Goal: Check status: Check status

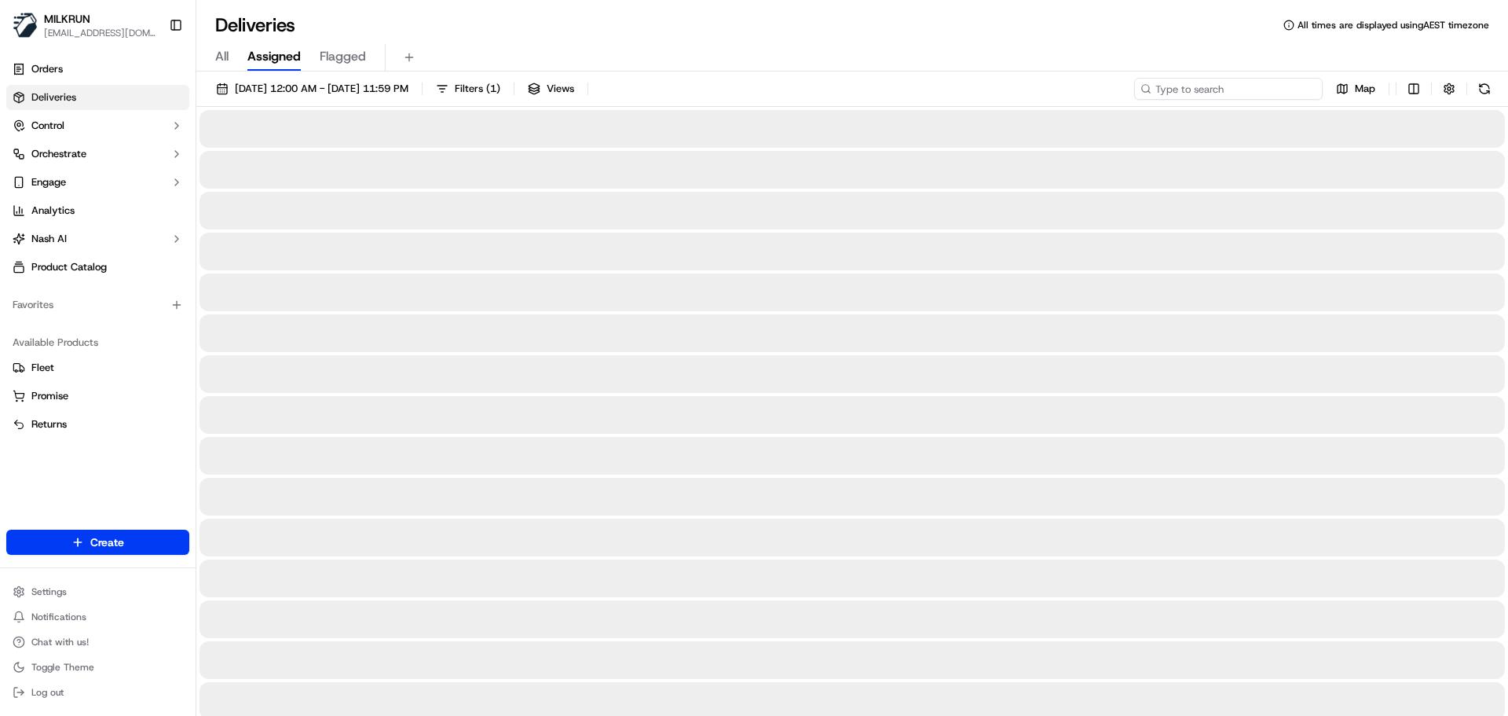
click at [1204, 89] on input at bounding box center [1228, 89] width 189 height 22
paste input "Name:"
type input "Name:"
drag, startPoint x: 1219, startPoint y: 81, endPoint x: 1093, endPoint y: 77, distance: 126.5
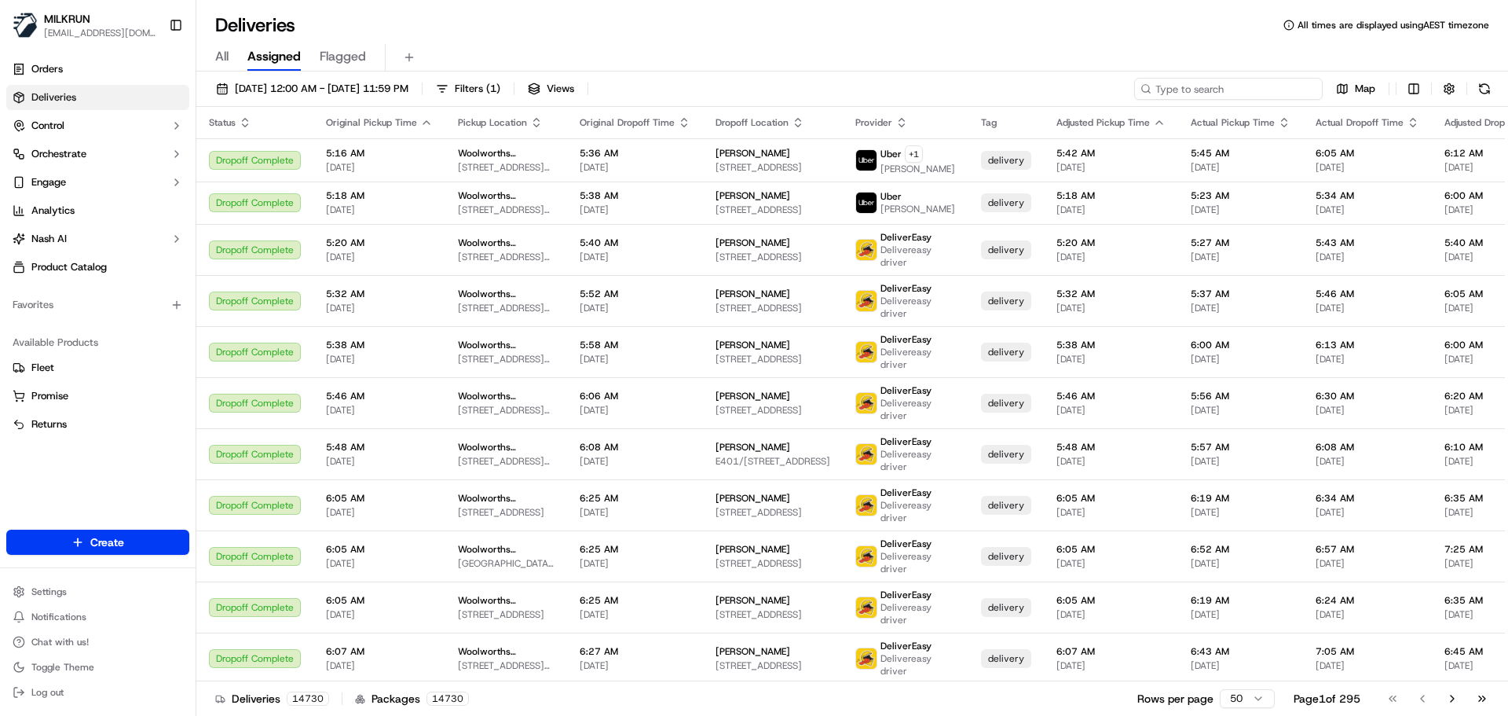
click at [1206, 84] on input at bounding box center [1228, 89] width 189 height 22
paste input "Justice L"
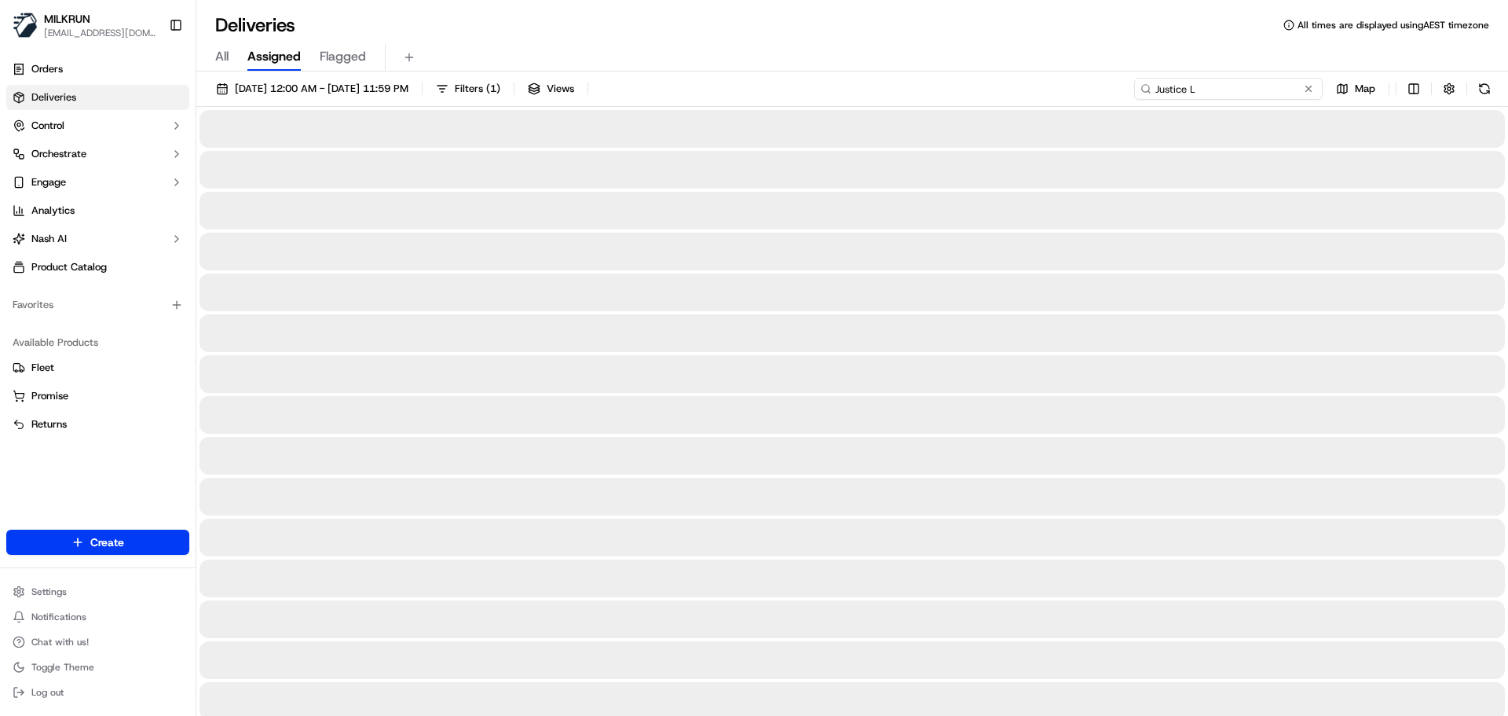
click at [1162, 86] on input "Justice L" at bounding box center [1228, 89] width 189 height 22
click at [1159, 86] on input "Justice L" at bounding box center [1228, 89] width 189 height 22
type input "Justice L"
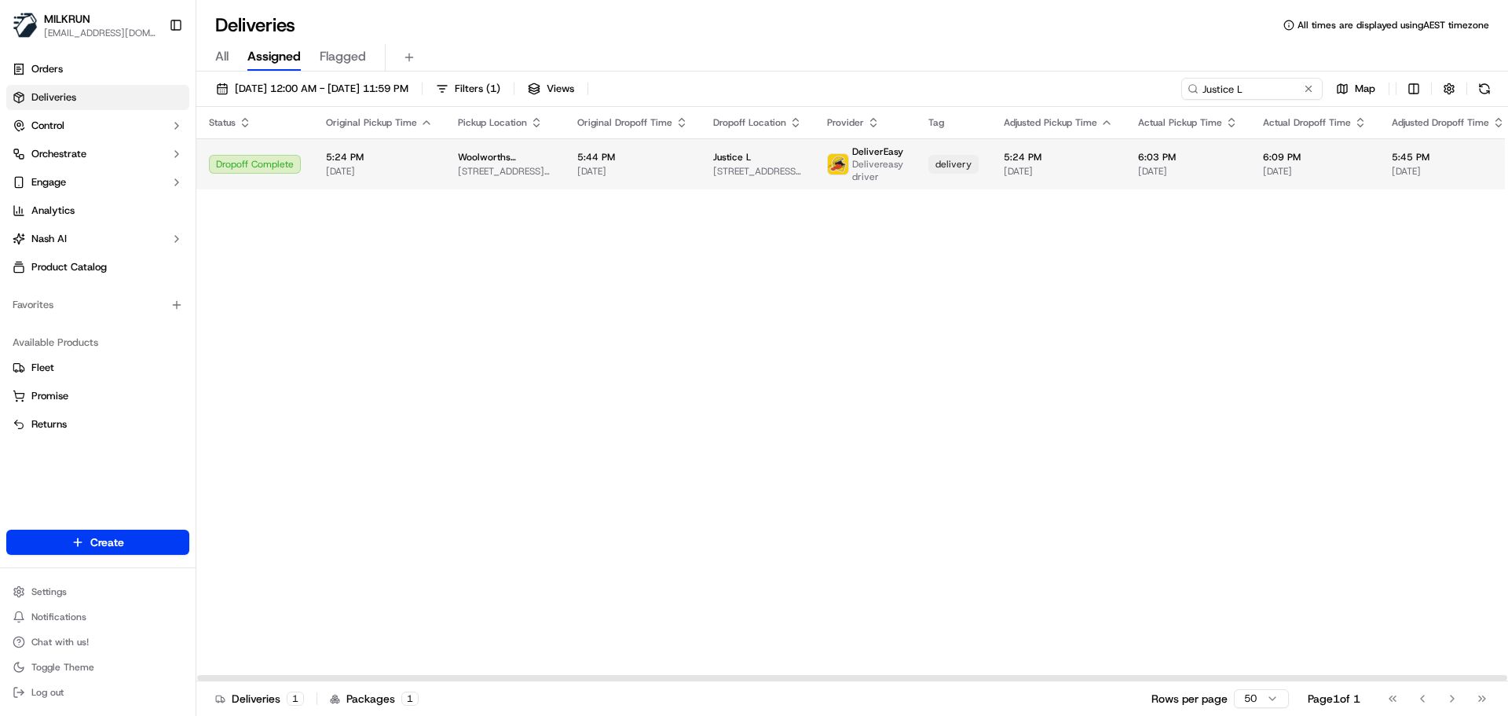
click at [622, 151] on span "5:44 PM" at bounding box center [632, 157] width 111 height 13
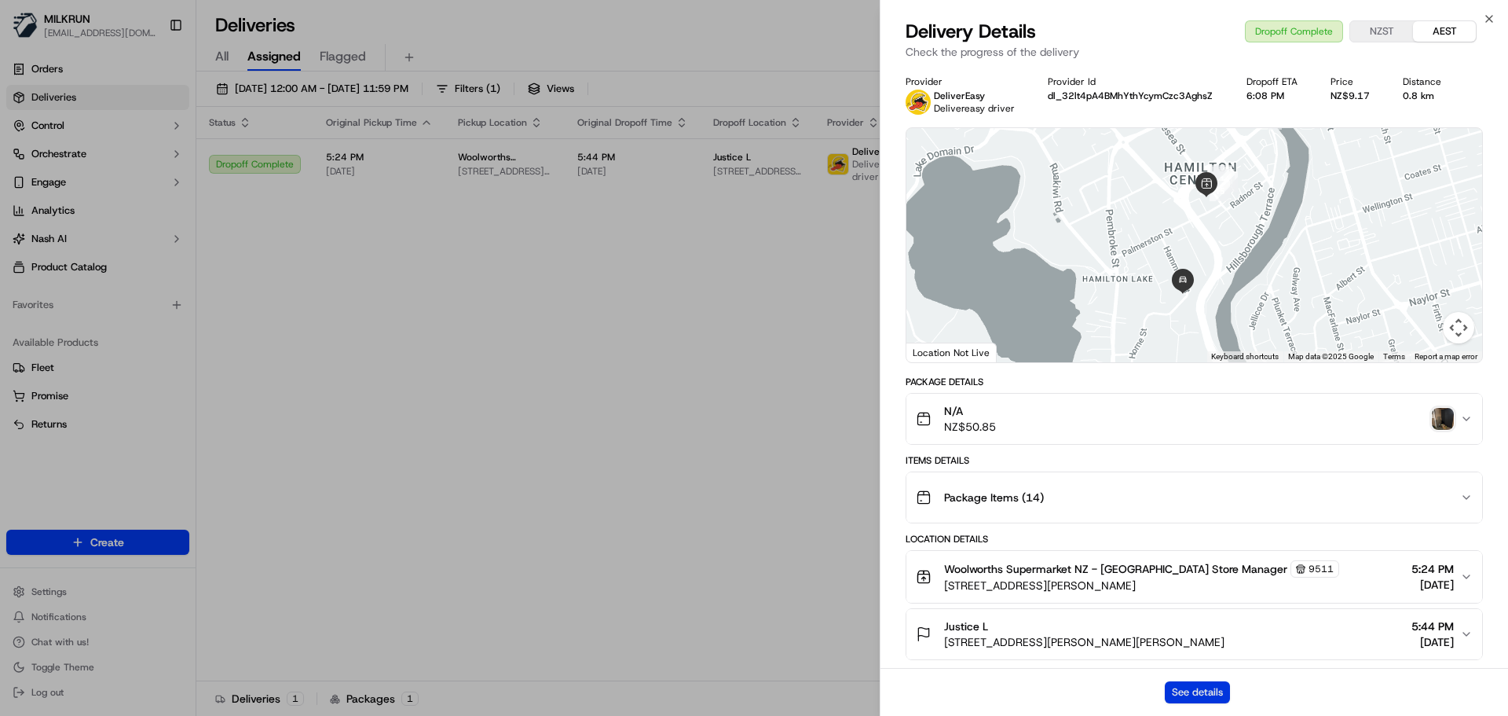
click at [1192, 690] on button "See details" at bounding box center [1197, 692] width 65 height 22
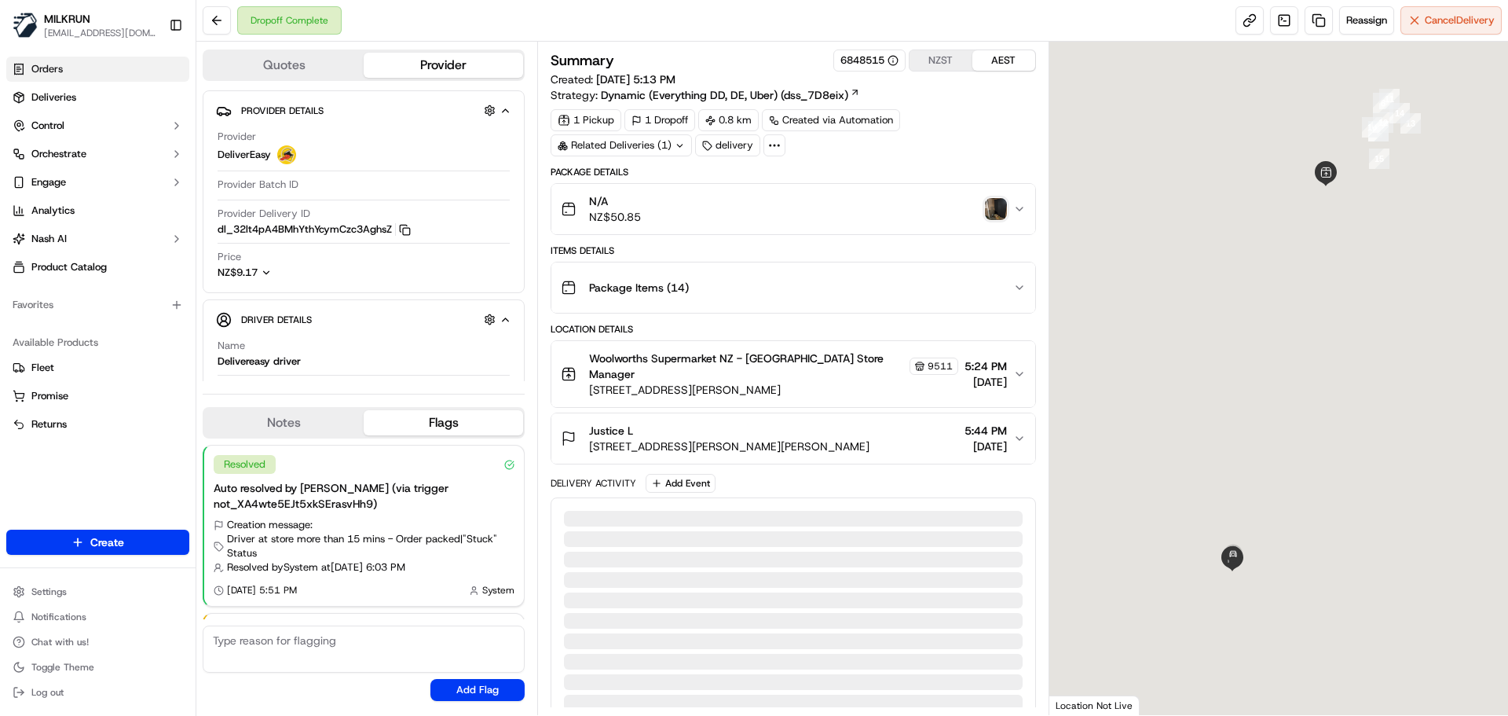
scroll to position [97, 0]
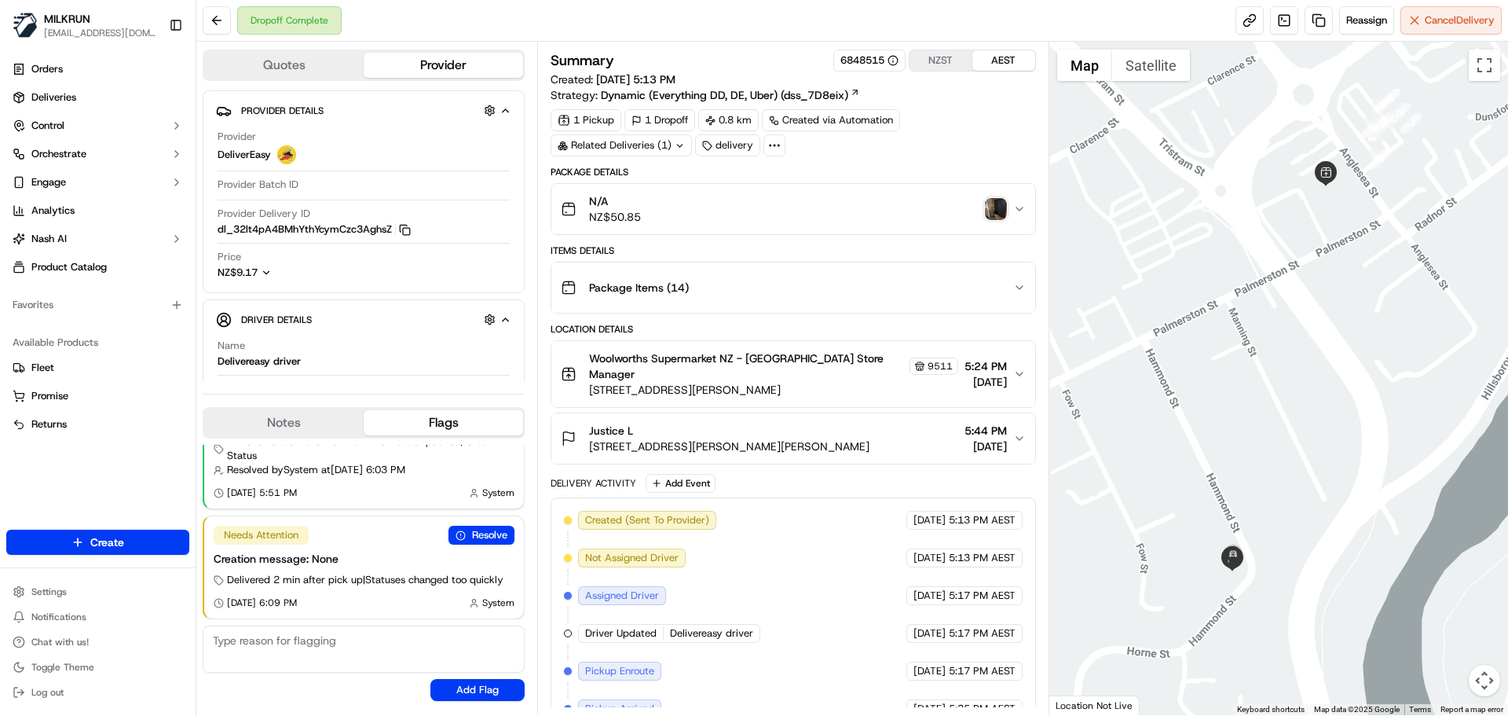
click at [991, 205] on img "button" at bounding box center [996, 209] width 22 height 22
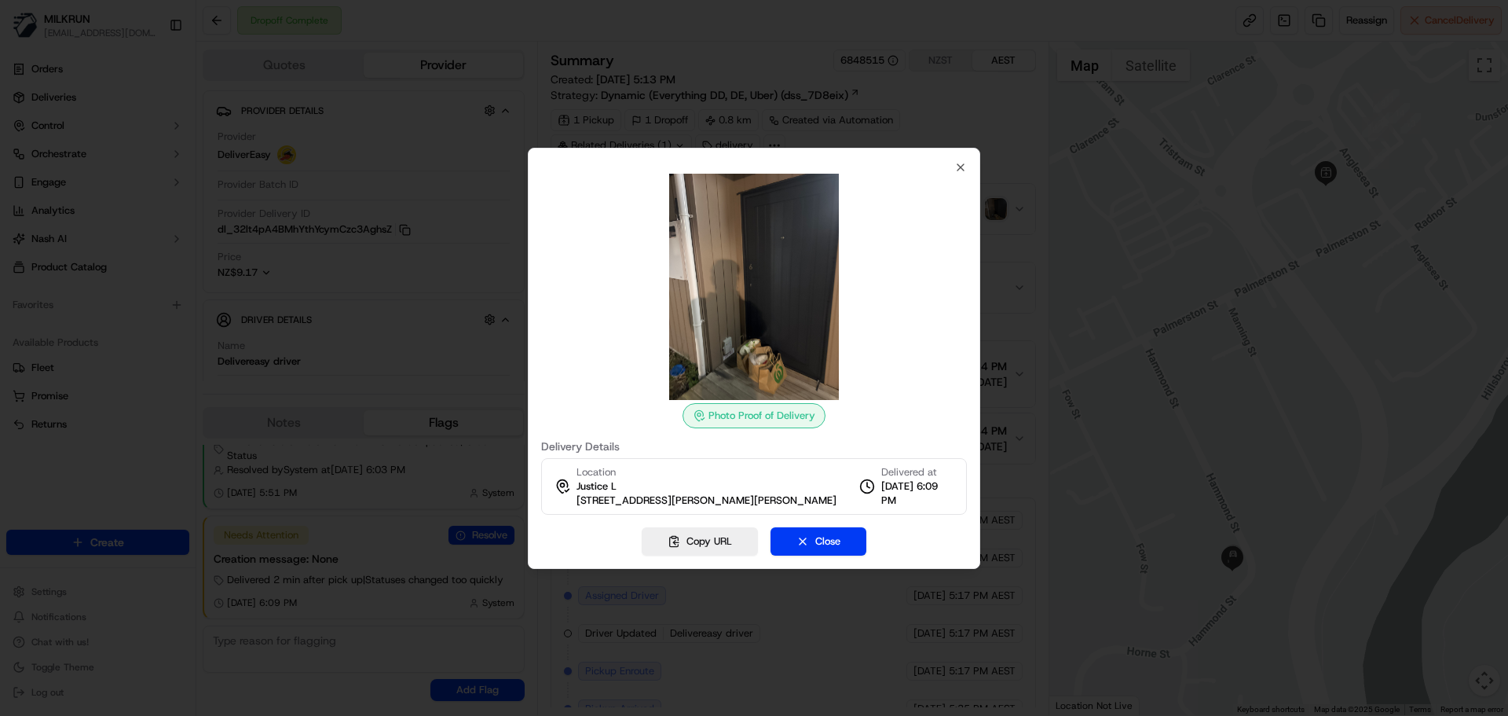
click at [955, 152] on div "Photo Proof of Delivery Delivery Details Location Justice [GEOGRAPHIC_DATA][STR…" at bounding box center [754, 358] width 452 height 421
drag, startPoint x: 958, startPoint y: 158, endPoint x: 793, endPoint y: 141, distance: 166.6
click at [958, 164] on icon "button" at bounding box center [961, 167] width 6 height 6
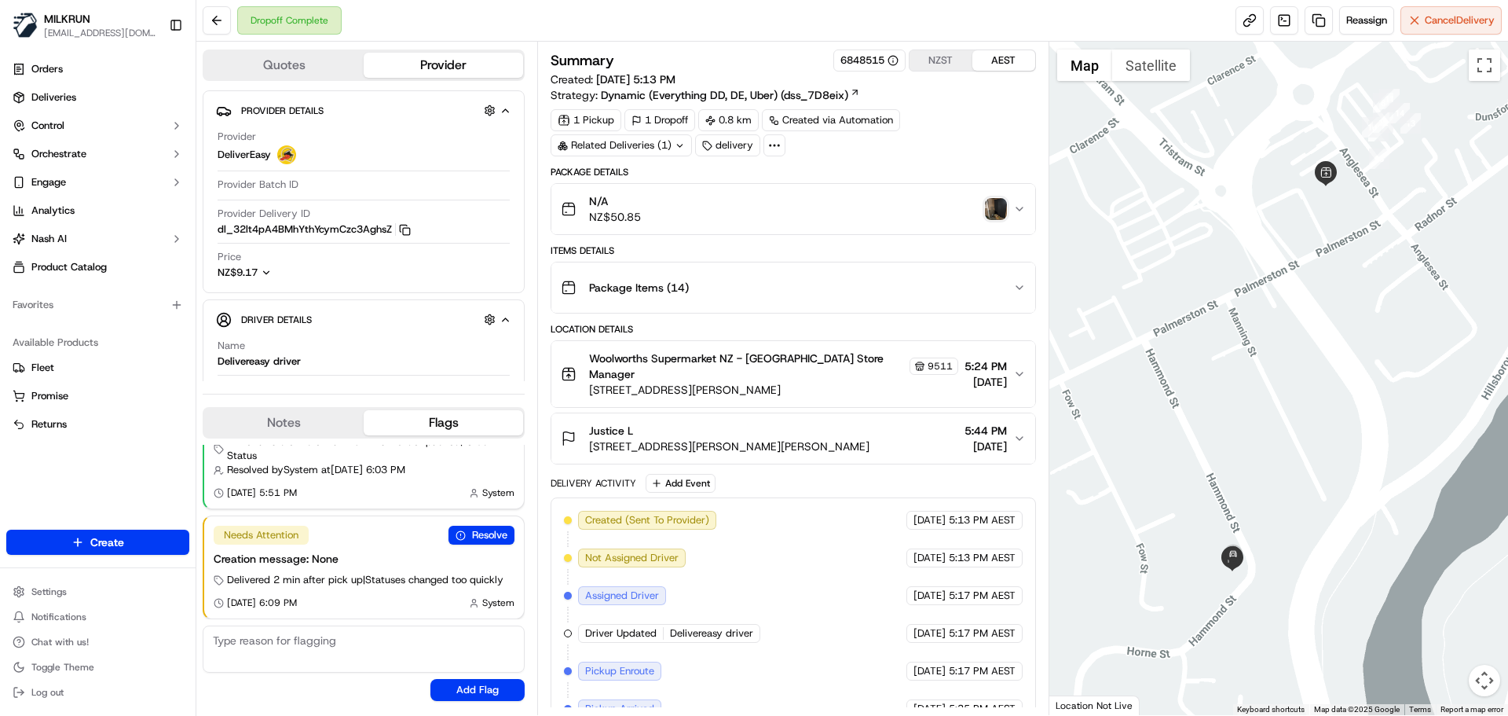
click at [674, 120] on div "1 Dropoff" at bounding box center [659, 120] width 71 height 22
click at [632, 142] on div "Related Deliveries (1)" at bounding box center [621, 145] width 141 height 22
